Goal: Task Accomplishment & Management: Manage account settings

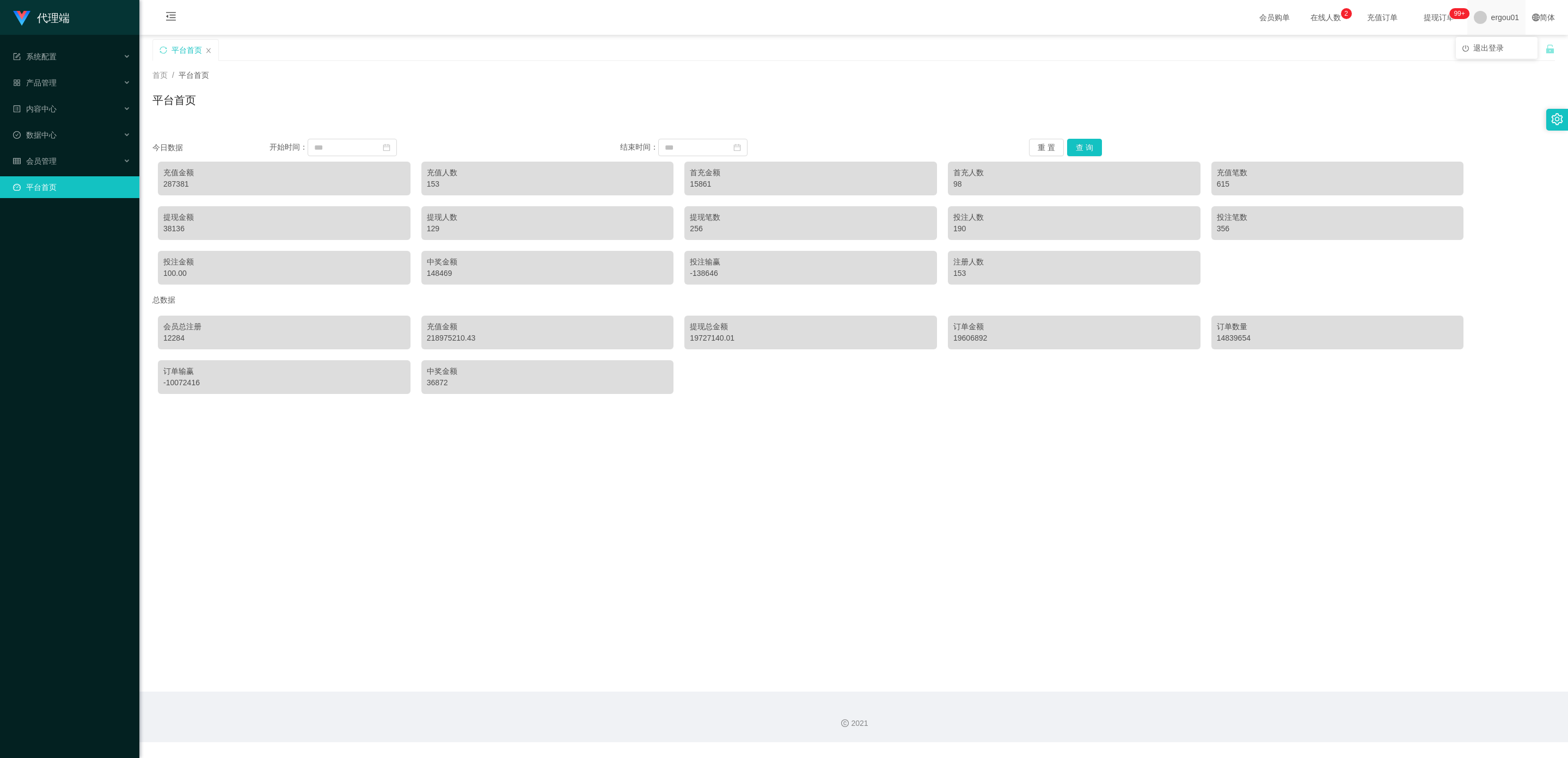
click at [1491, 21] on span "ergou01" at bounding box center [1504, 17] width 28 height 35
click at [1491, 23] on span "ergou01" at bounding box center [1504, 17] width 28 height 35
click at [1488, 43] on span "退出登录" at bounding box center [1488, 48] width 31 height 9
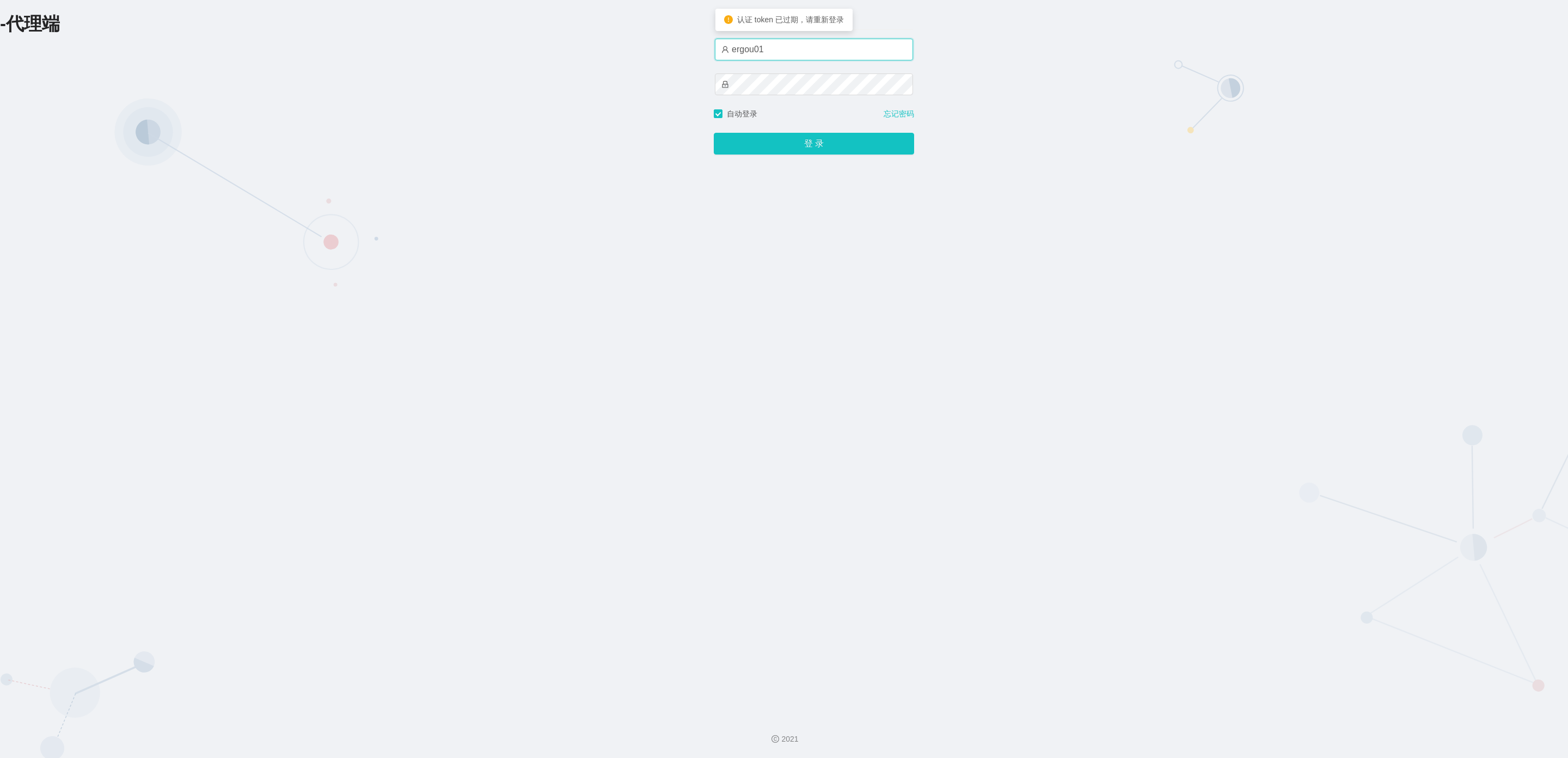
drag, startPoint x: 776, startPoint y: 50, endPoint x: 505, endPoint y: 38, distance: 271.3
click at [505, 38] on div "-代理端 账户密码登录 ergou01 自动登录 忘记密码 登 录" at bounding box center [784, 353] width 1568 height 707
type input "duoduo666"
drag, startPoint x: 781, startPoint y: 146, endPoint x: 660, endPoint y: 146, distance: 121.0
click at [779, 145] on button "登 录" at bounding box center [814, 144] width 201 height 22
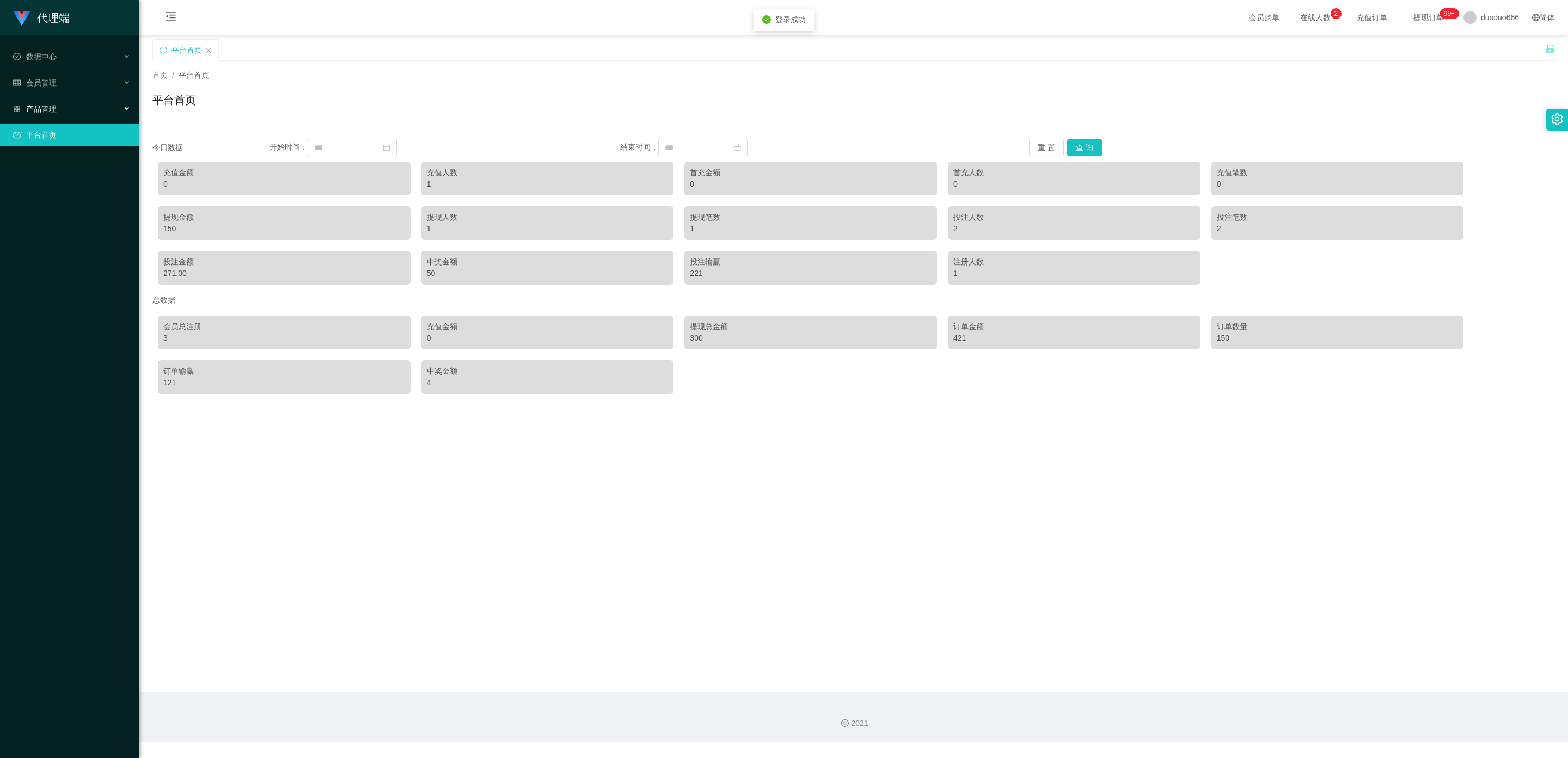
click at [57, 106] on div "产品管理" at bounding box center [70, 109] width 139 height 22
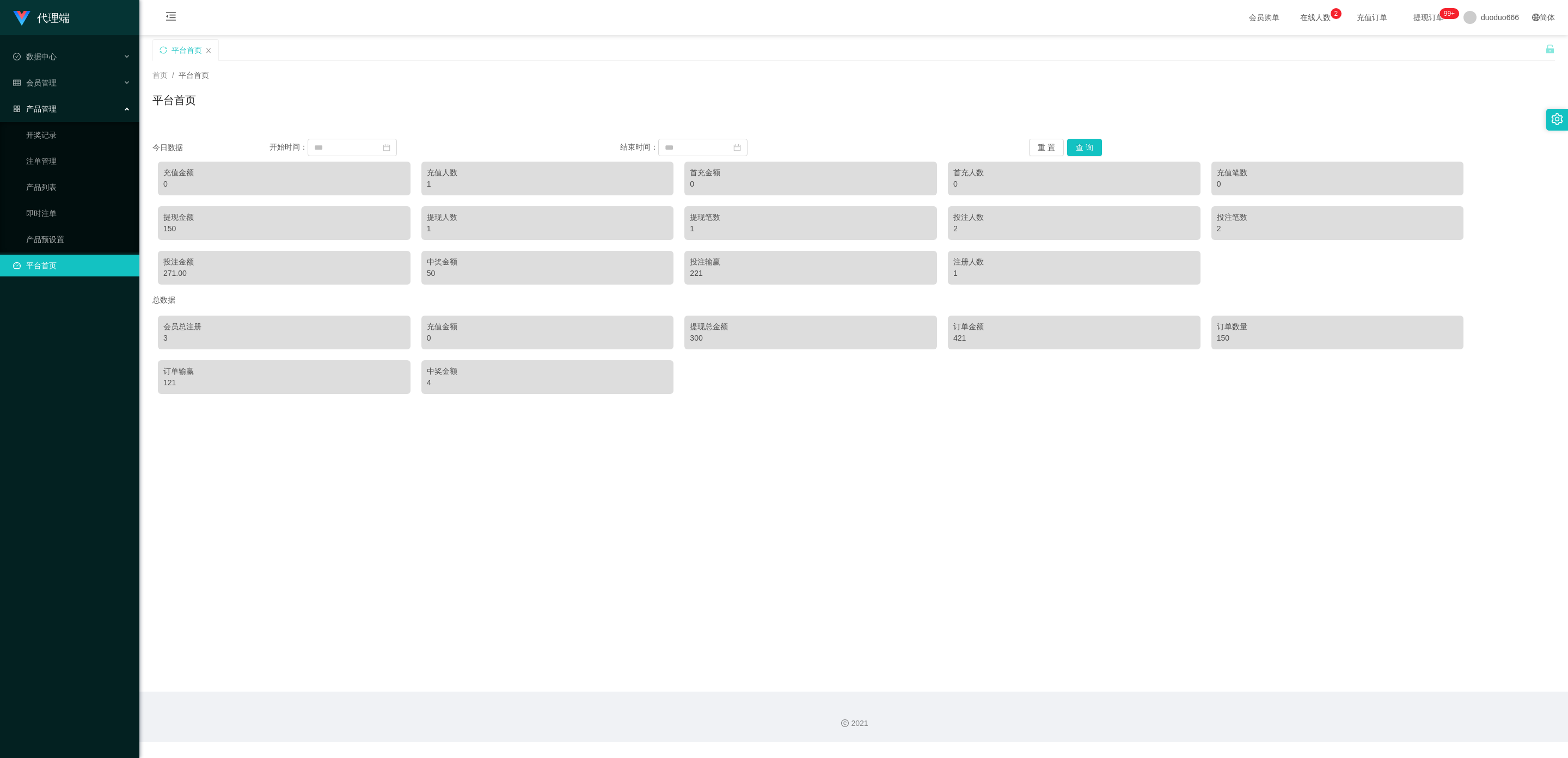
click at [71, 105] on div "产品管理" at bounding box center [70, 109] width 139 height 22
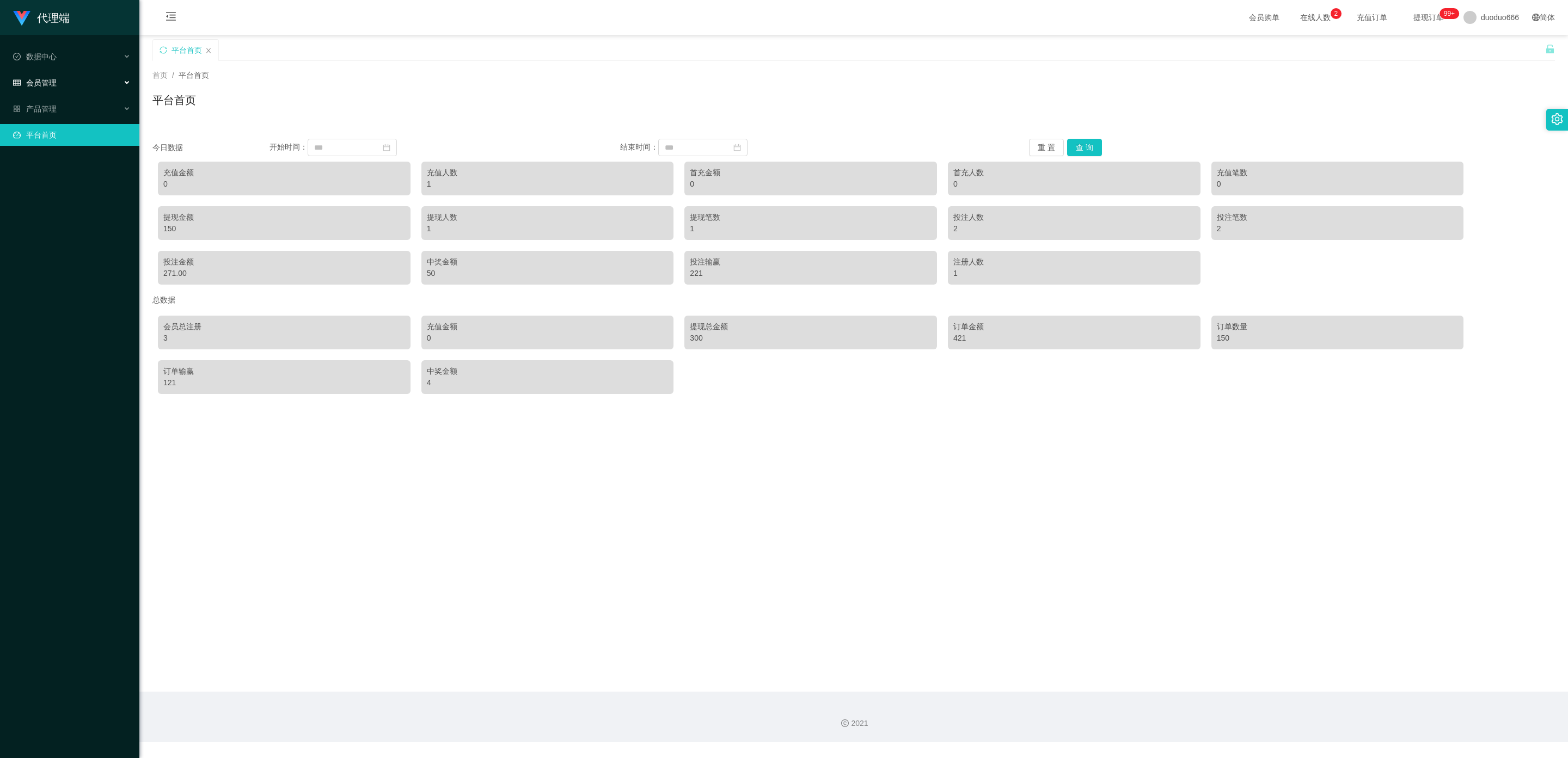
click at [71, 78] on div "会员管理" at bounding box center [70, 83] width 139 height 22
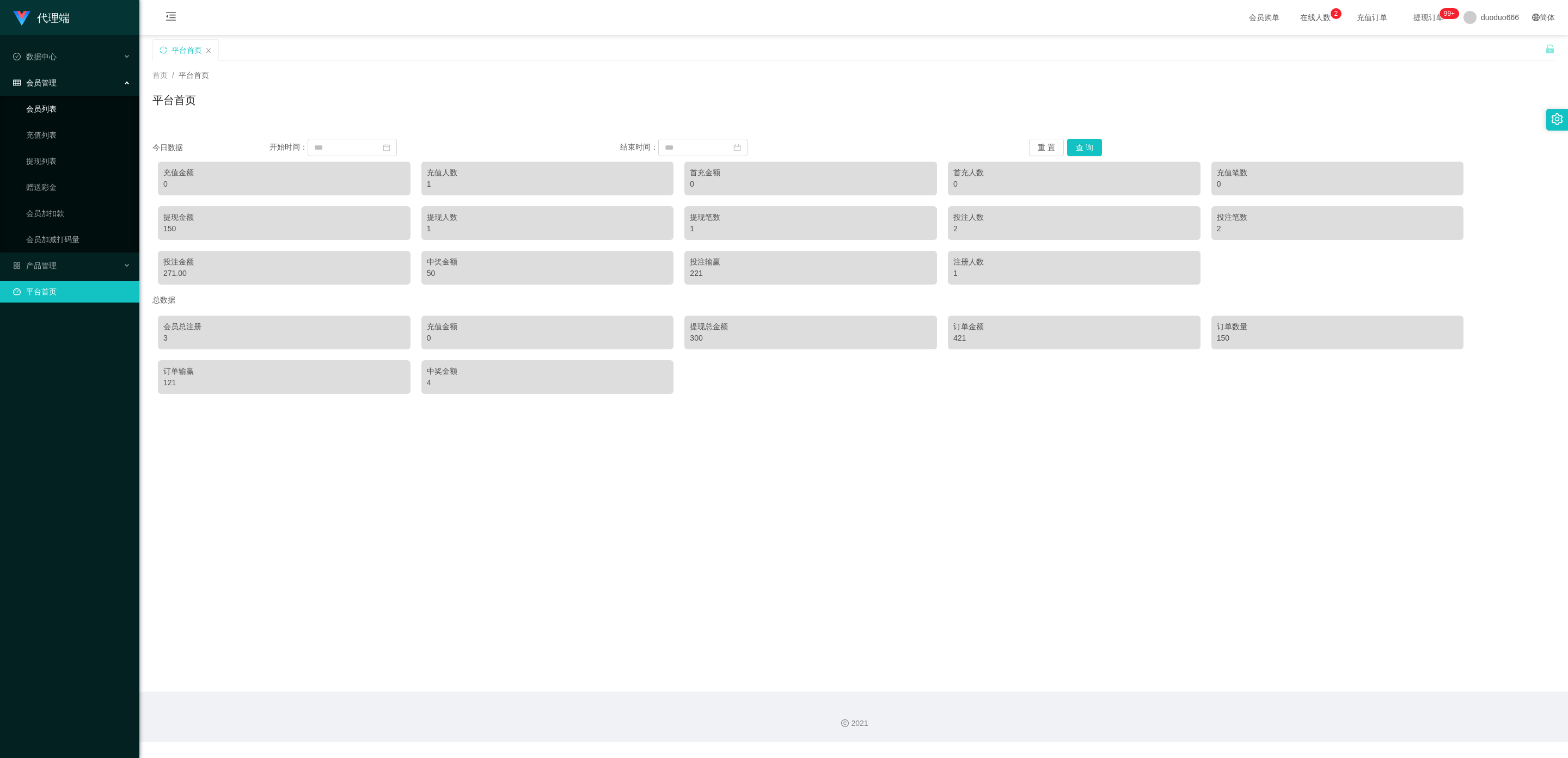
click at [74, 105] on link "会员列表" at bounding box center [78, 109] width 105 height 22
